Goal: Navigation & Orientation: Find specific page/section

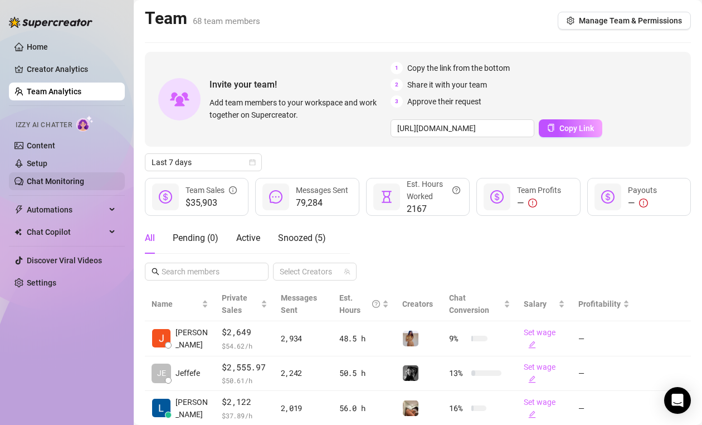
click at [55, 180] on link "Chat Monitoring" at bounding box center [55, 181] width 57 height 9
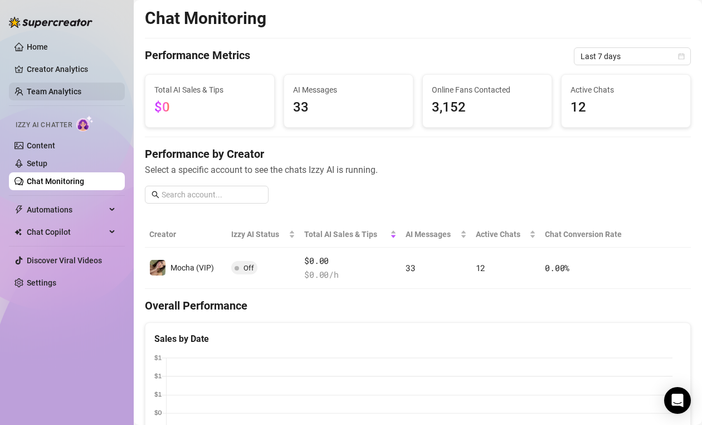
click at [50, 87] on link "Team Analytics" at bounding box center [54, 91] width 55 height 9
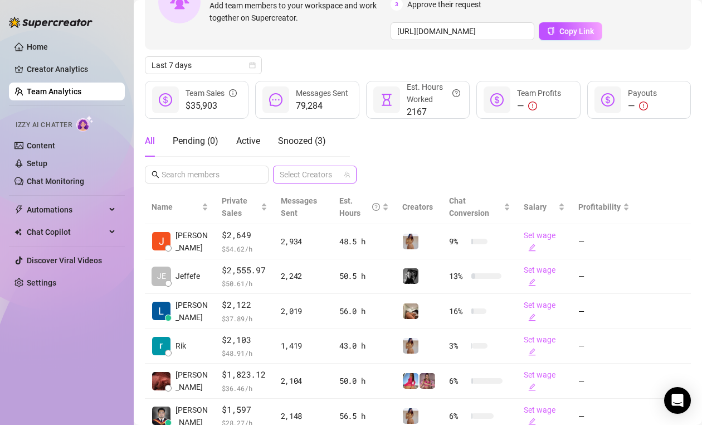
scroll to position [111, 0]
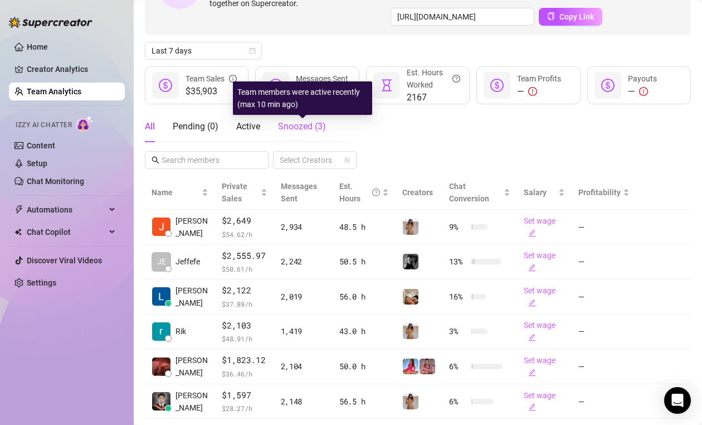
click at [286, 128] on span "Snoozed ( 3 )" at bounding box center [302, 126] width 48 height 11
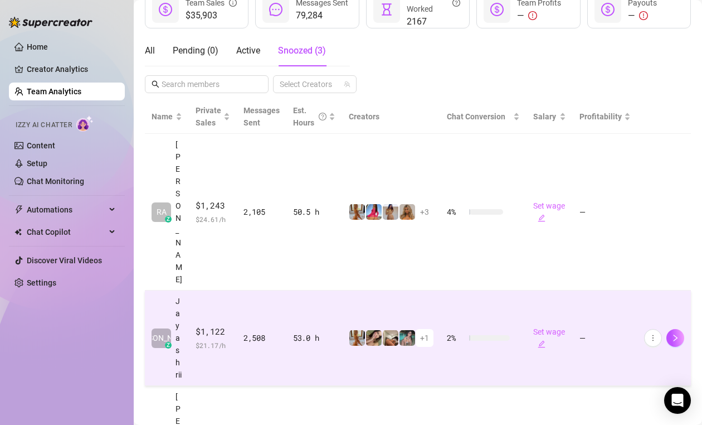
scroll to position [215, 0]
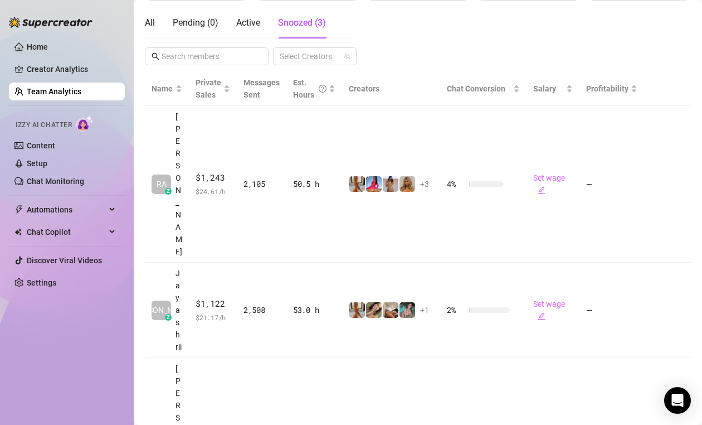
click at [676, 70] on div "Invite your team! Add team members to your workspace and work together on Super…" at bounding box center [418, 175] width 546 height 677
click at [681, 56] on main "Team 68 team members Manage Team & Permissions Invite your team! Add team membe…" at bounding box center [418, 323] width 568 height 1076
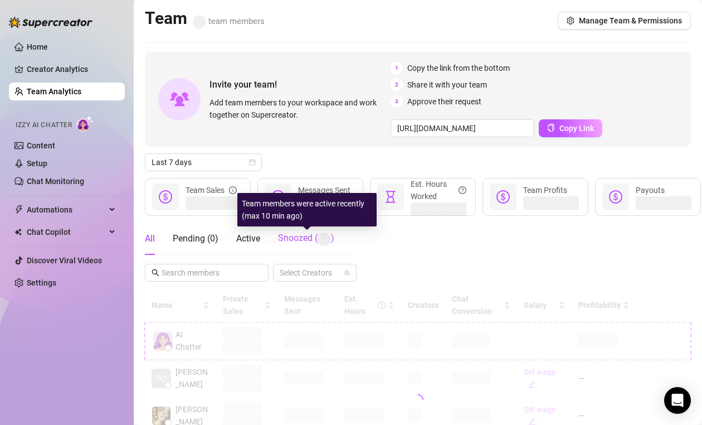
click at [298, 239] on span "Snoozed ( )" at bounding box center [306, 237] width 56 height 11
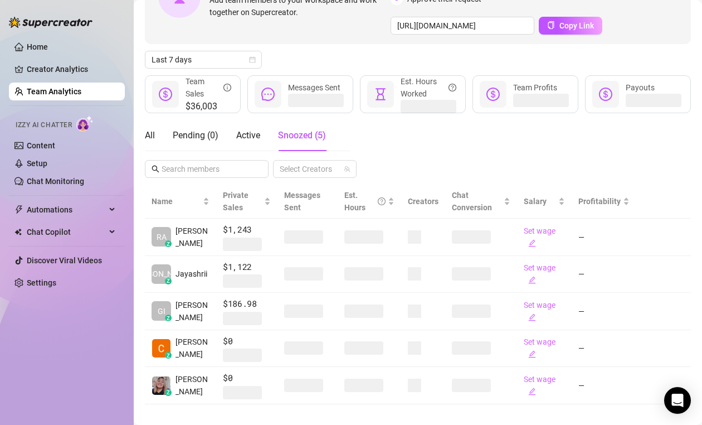
scroll to position [114, 0]
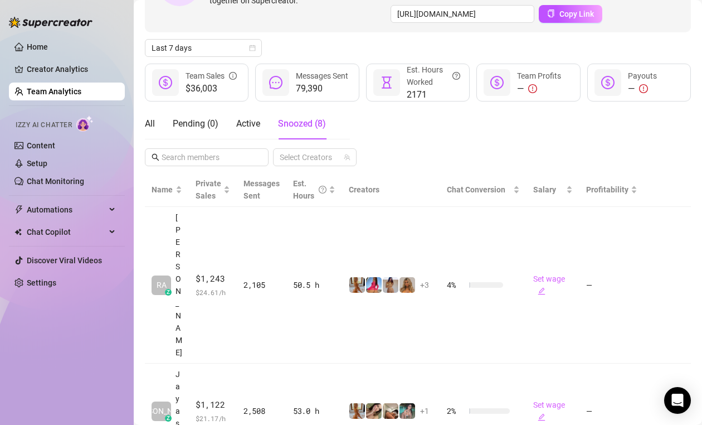
click at [58, 417] on aside "Home Creator Analytics Team Analytics Izzy AI Chatter Content Setup Chat Monito…" at bounding box center [67, 212] width 134 height 425
